Goal: Task Accomplishment & Management: Manage account settings

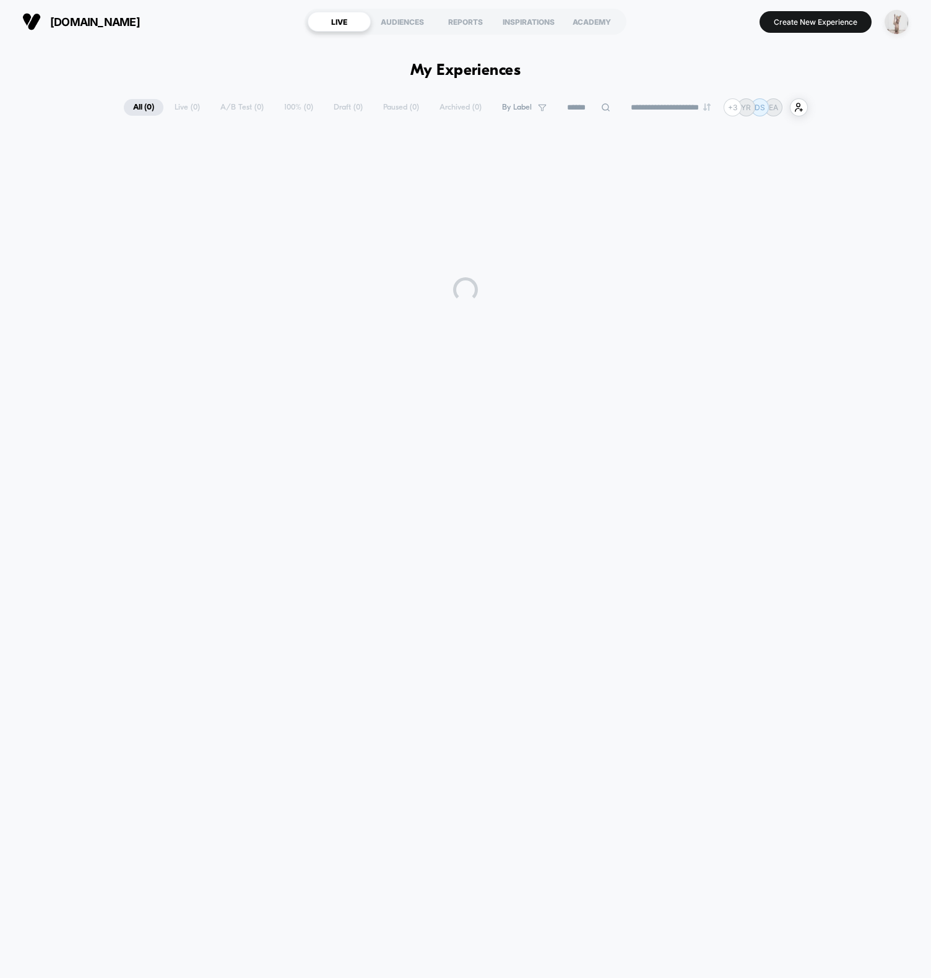
click at [900, 25] on img "button" at bounding box center [897, 22] width 24 height 24
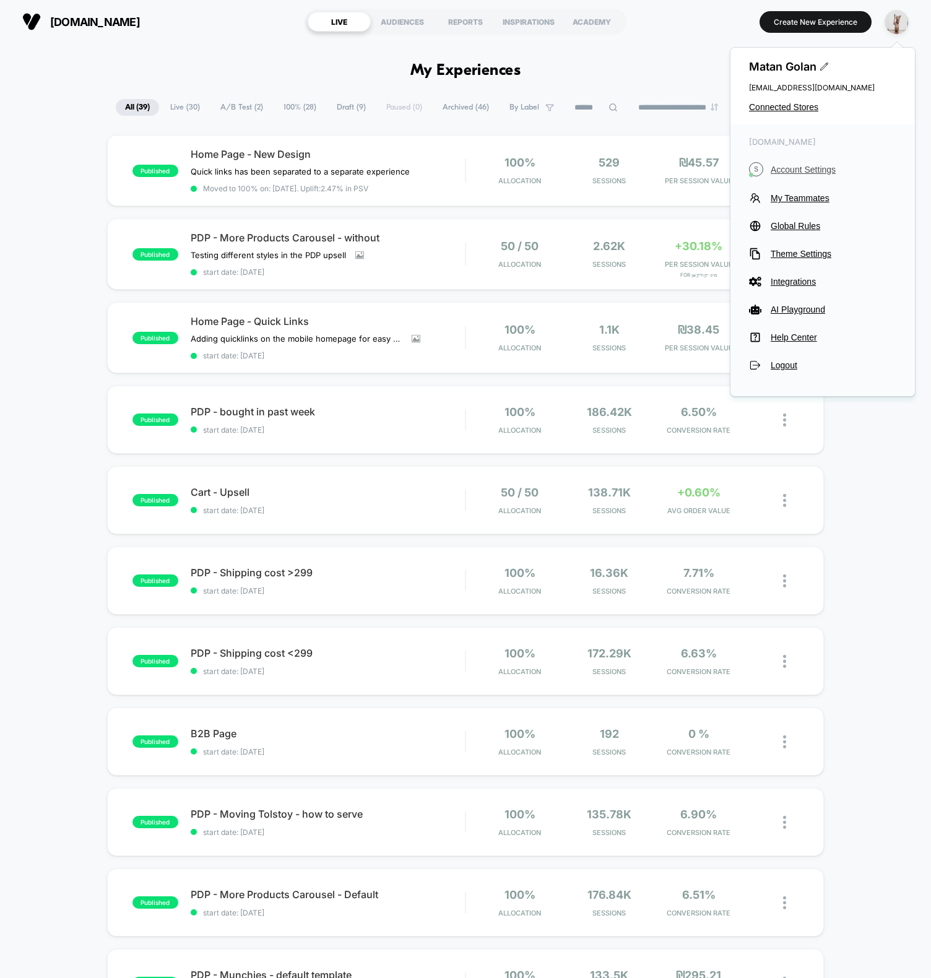
click at [794, 167] on span "Account Settings" at bounding box center [834, 170] width 126 height 10
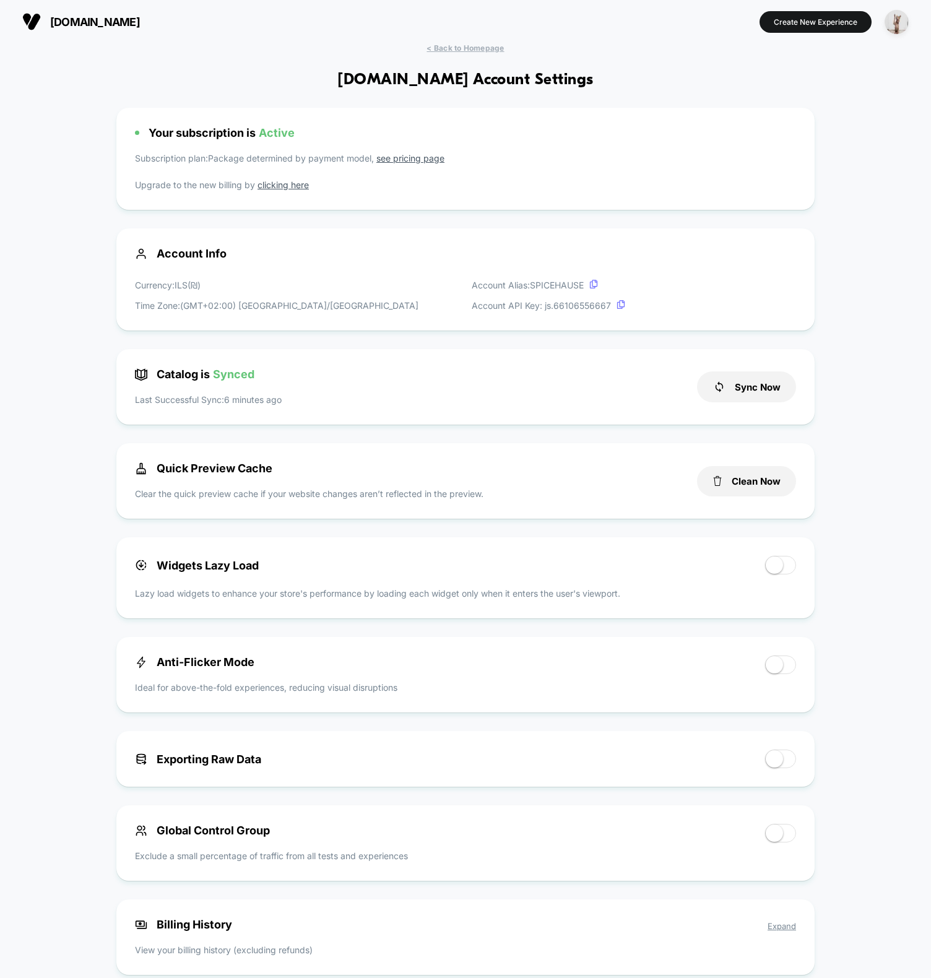
click at [196, 57] on div "< Back to Homepage [DOMAIN_NAME] Account Settings Your subscription is Active S…" at bounding box center [465, 747] width 931 height 1408
click at [205, 51] on div "< Back to Homepage [DOMAIN_NAME] Account Settings Your subscription is Active S…" at bounding box center [465, 747] width 931 height 1408
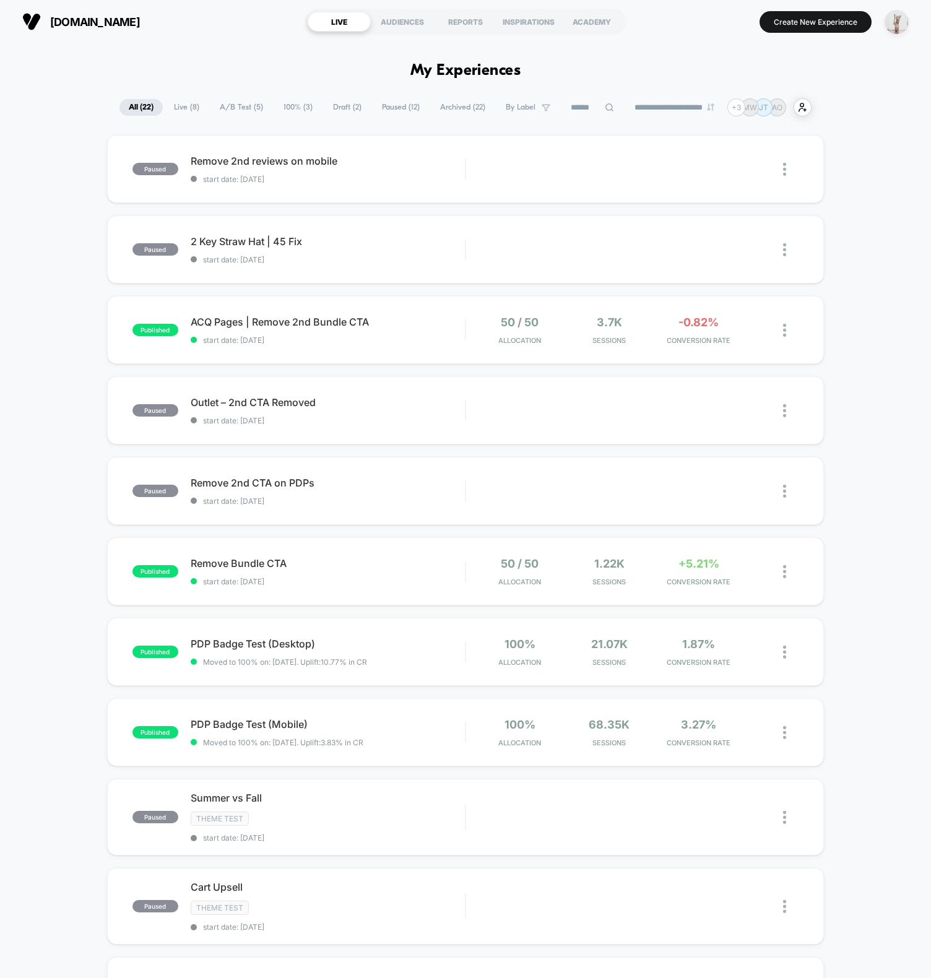
click at [897, 17] on img "button" at bounding box center [897, 22] width 24 height 24
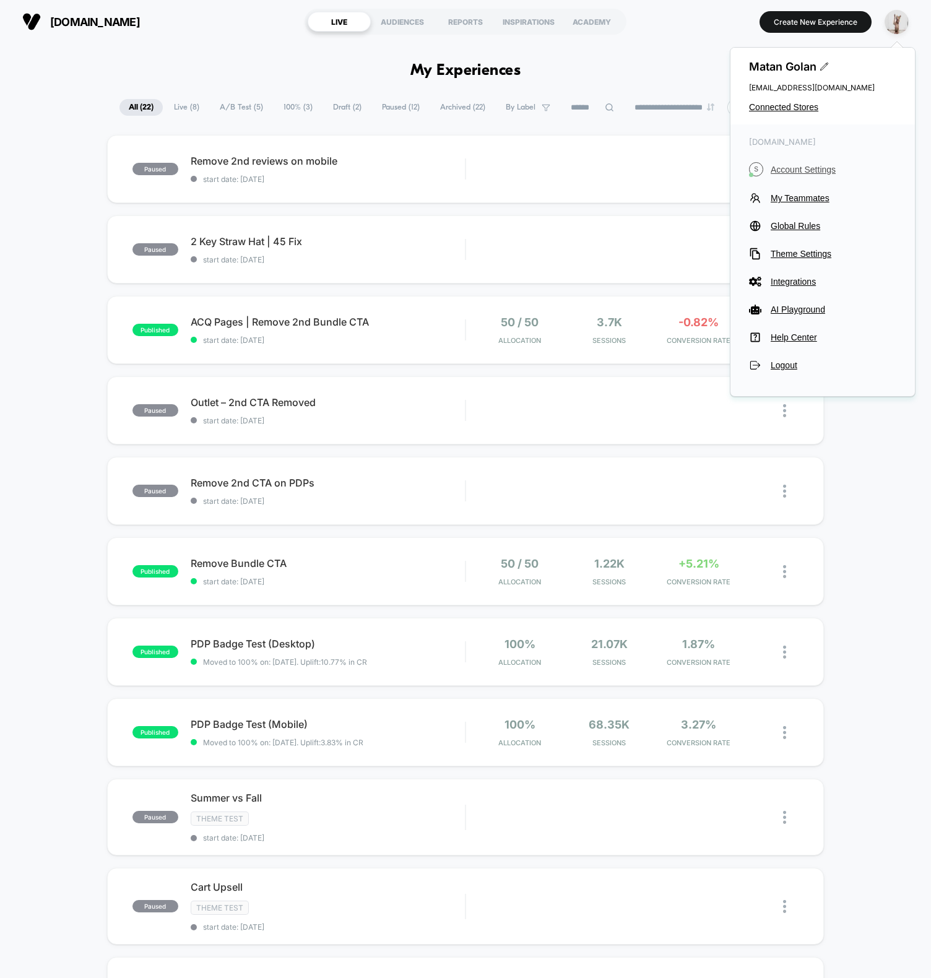
click at [789, 166] on span "Account Settings" at bounding box center [834, 170] width 126 height 10
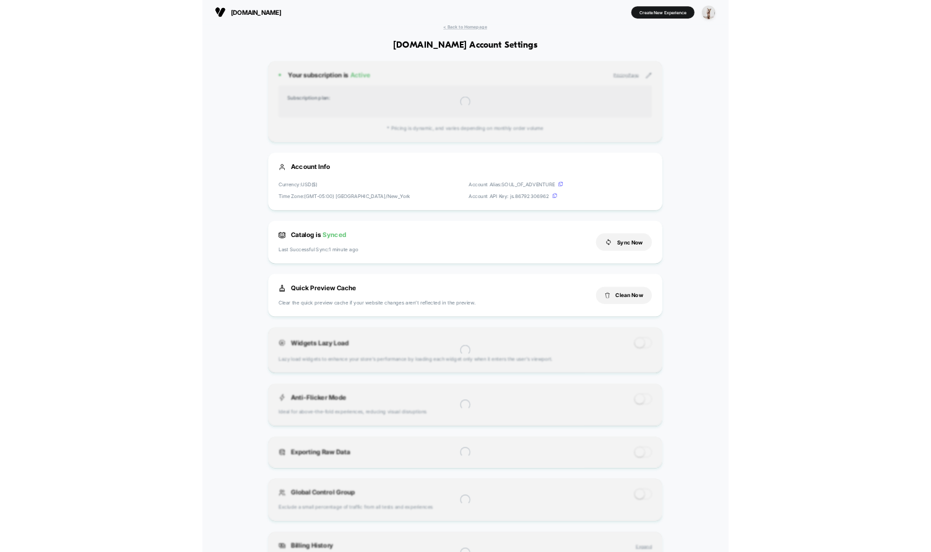
scroll to position [167, 0]
